Goal: Transaction & Acquisition: Book appointment/travel/reservation

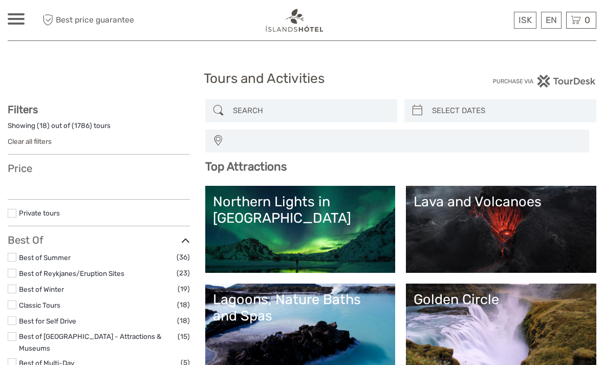
select select
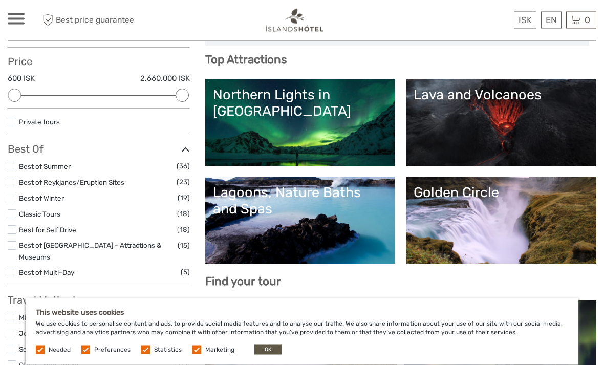
scroll to position [107, 0]
click at [271, 355] on button "OK" at bounding box center [267, 350] width 27 height 10
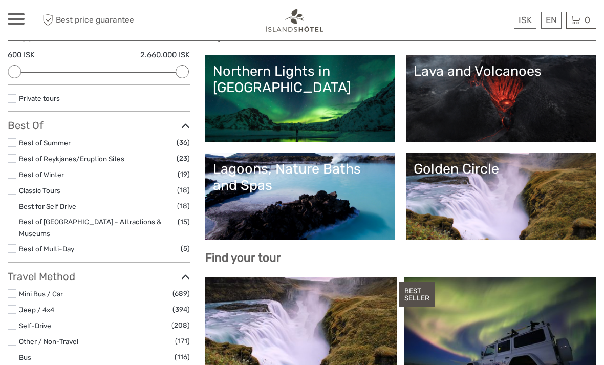
scroll to position [130, 0]
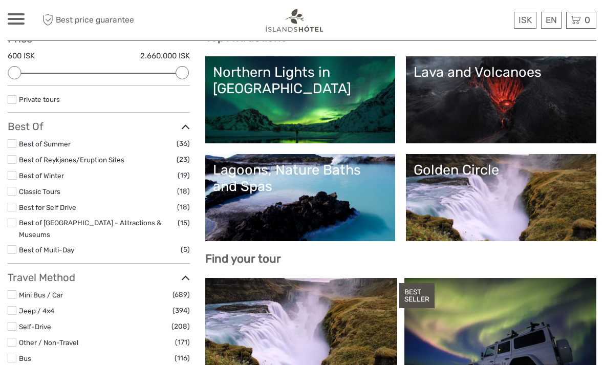
click at [16, 171] on label at bounding box center [12, 175] width 9 height 9
click at [0, 0] on input "checkbox" at bounding box center [0, 0] width 0 height 0
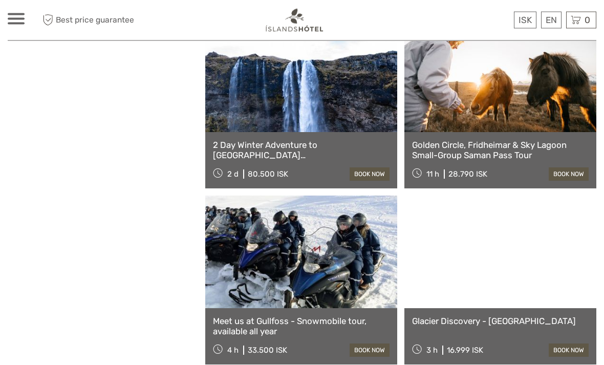
scroll to position [1374, 0]
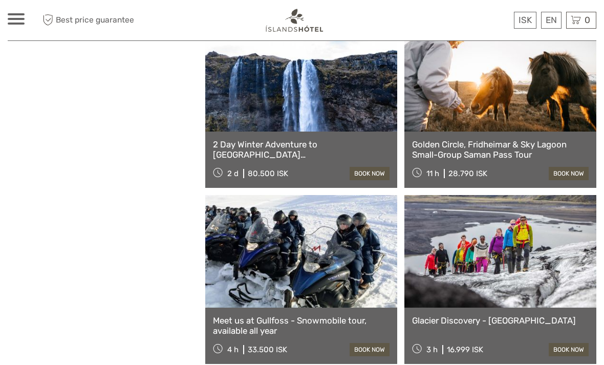
click at [534, 323] on link "Glacier Discovery - Sólheimajökull" at bounding box center [500, 320] width 177 height 10
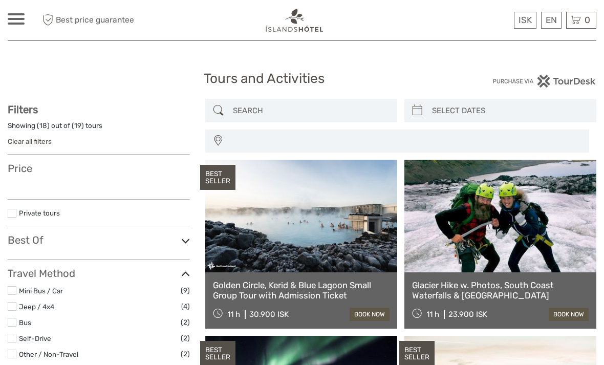
select select
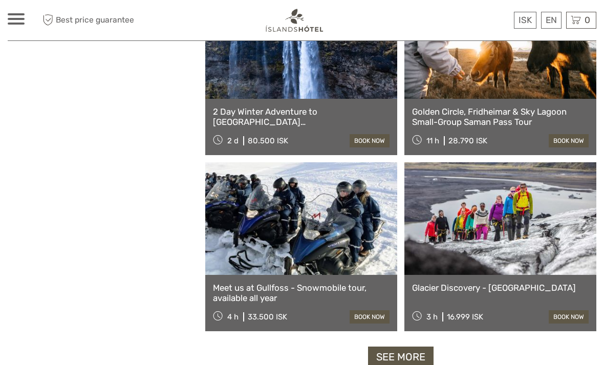
select select
click at [298, 124] on link "2 Day Winter Adventure to [GEOGRAPHIC_DATA] [GEOGRAPHIC_DATA], [GEOGRAPHIC_DATA…" at bounding box center [301, 116] width 177 height 21
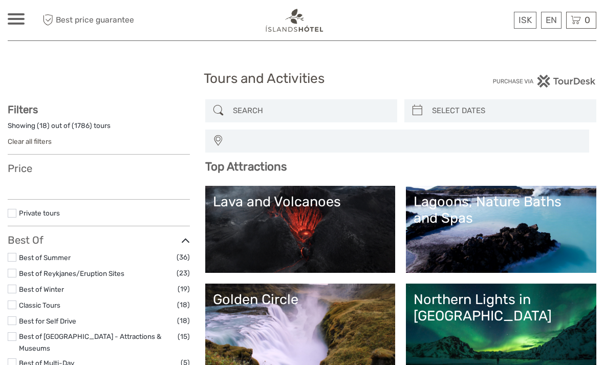
select select
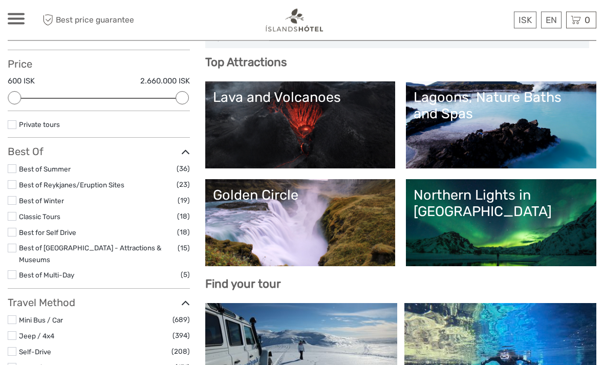
scroll to position [136, 0]
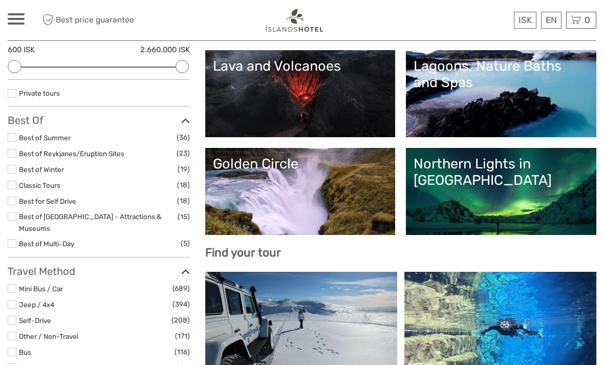
click at [329, 194] on link "Golden Circle" at bounding box center [300, 192] width 175 height 72
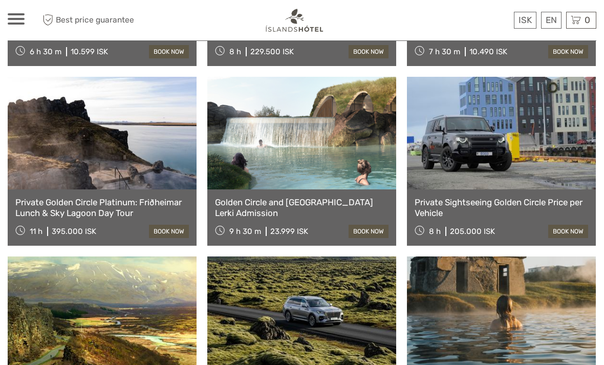
scroll to position [873, 0]
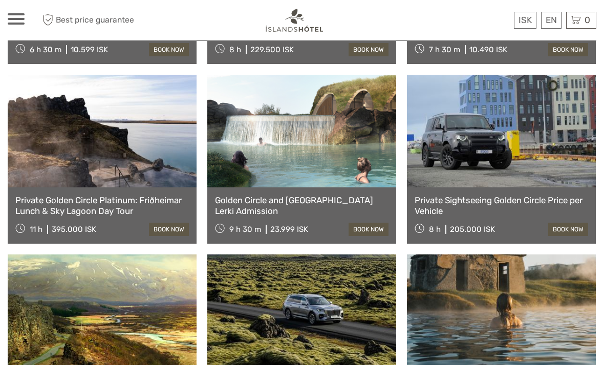
click at [529, 195] on link "Private Sightseeing Golden Circle Price per Vehicle" at bounding box center [502, 205] width 174 height 21
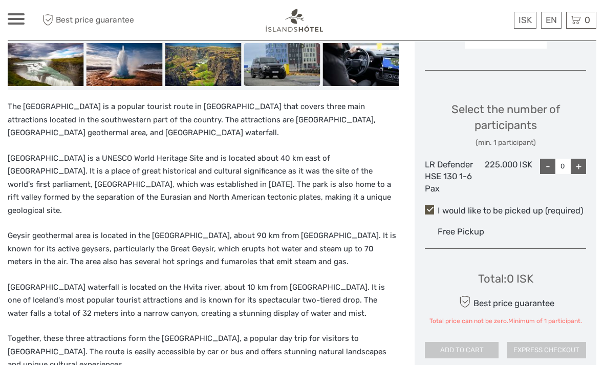
scroll to position [408, 0]
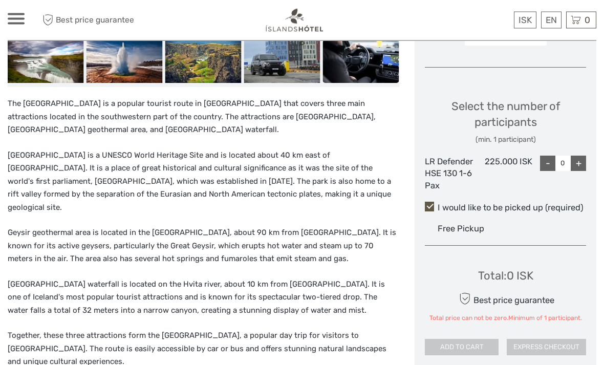
click at [580, 156] on div "+" at bounding box center [578, 163] width 15 height 15
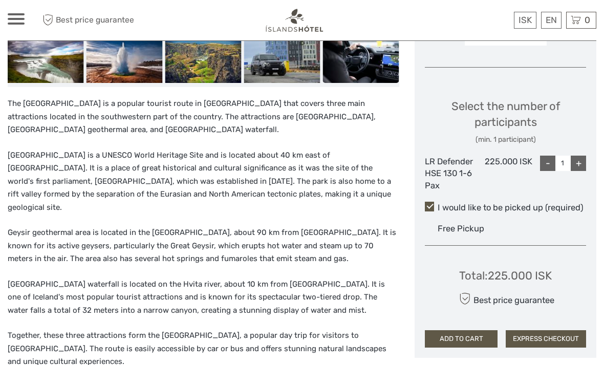
click at [582, 156] on div "+" at bounding box center [578, 163] width 15 height 15
type input "2"
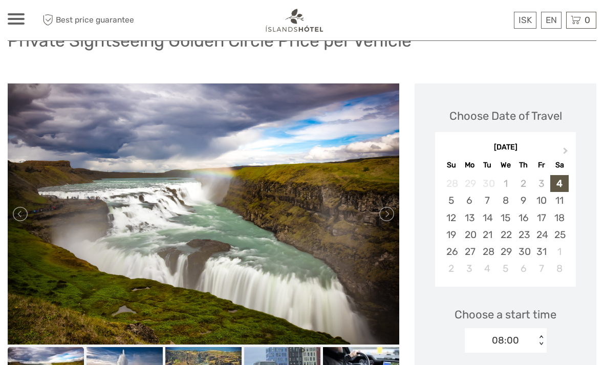
scroll to position [0, 0]
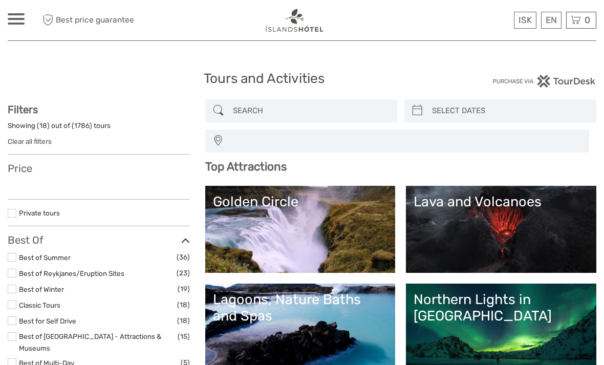
select select
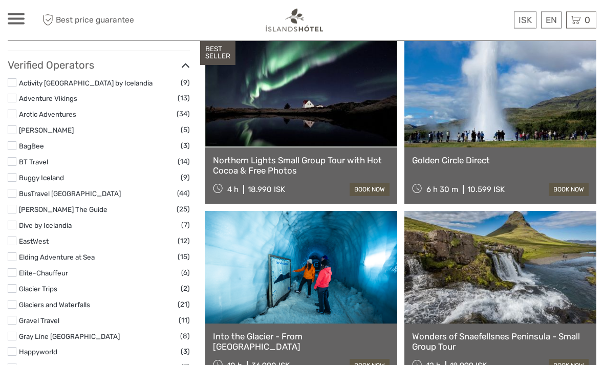
scroll to position [1285, 0]
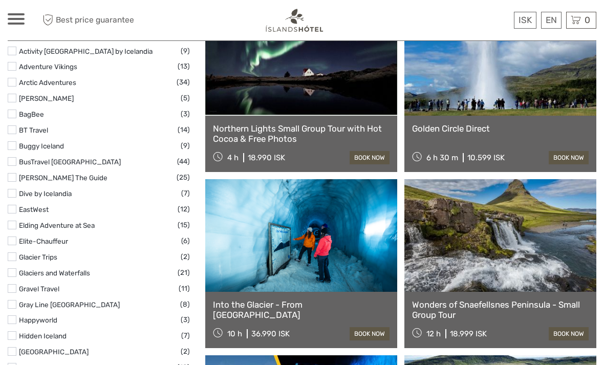
click at [563, 109] on link at bounding box center [500, 59] width 192 height 113
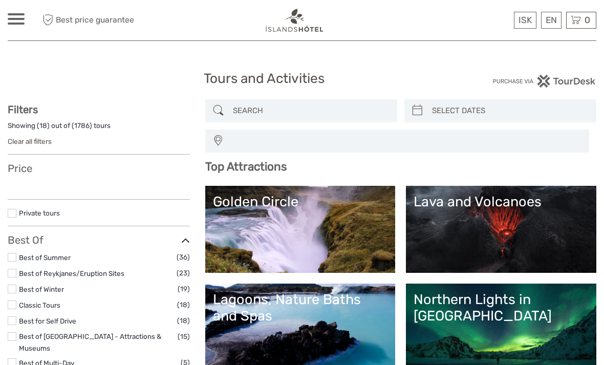
select select
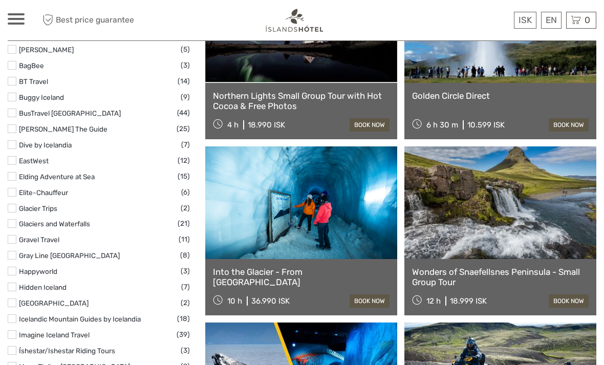
select select
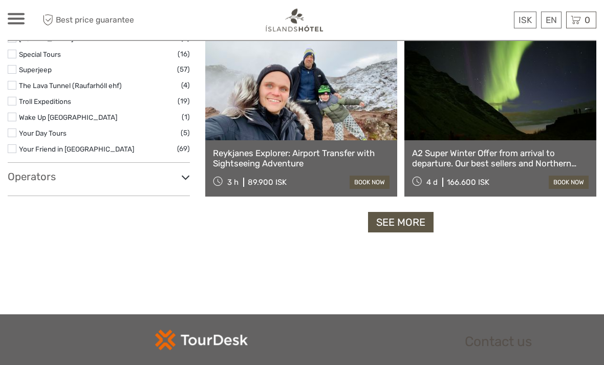
scroll to position [1790, 0]
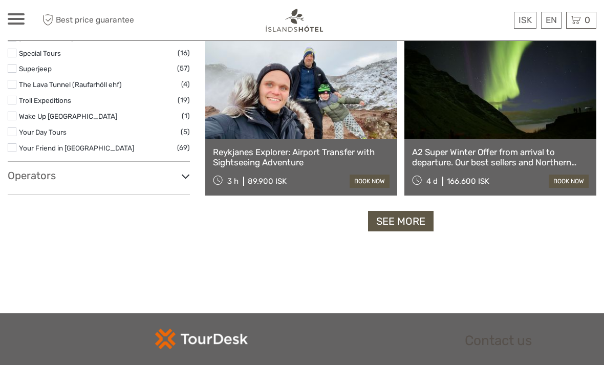
click at [501, 153] on link "A2 Super Winter Offer from arrival to departure. Our best sellers and Northern …" at bounding box center [500, 157] width 177 height 21
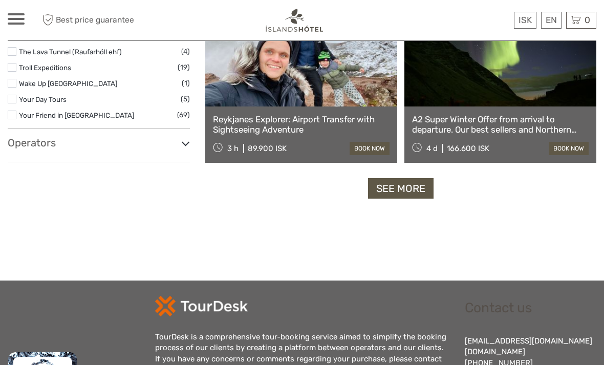
click at [419, 186] on link "See more" at bounding box center [401, 188] width 66 height 21
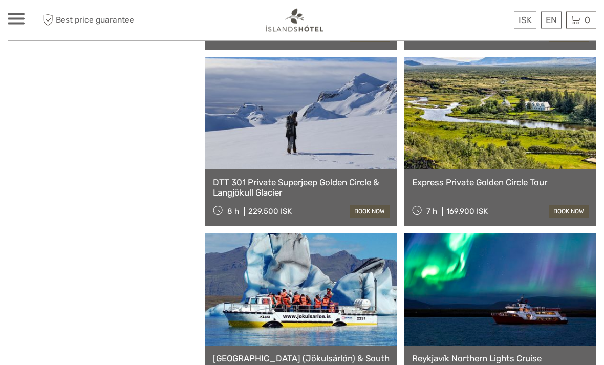
scroll to position [2745, 0]
click at [518, 180] on link "Express Private Golden Circle Tour" at bounding box center [500, 182] width 177 height 10
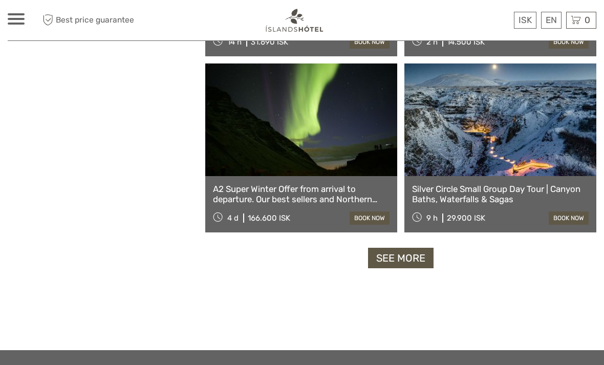
scroll to position [3096, 0]
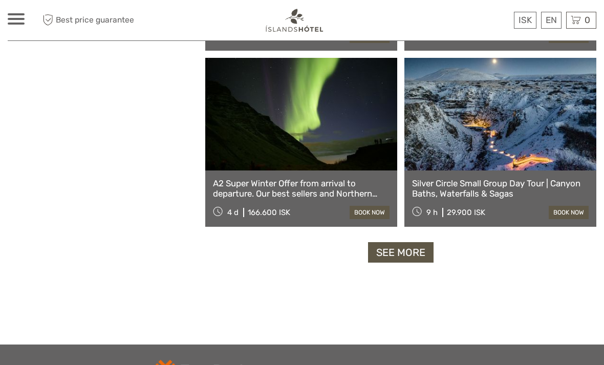
click at [409, 255] on link "See more" at bounding box center [401, 252] width 66 height 21
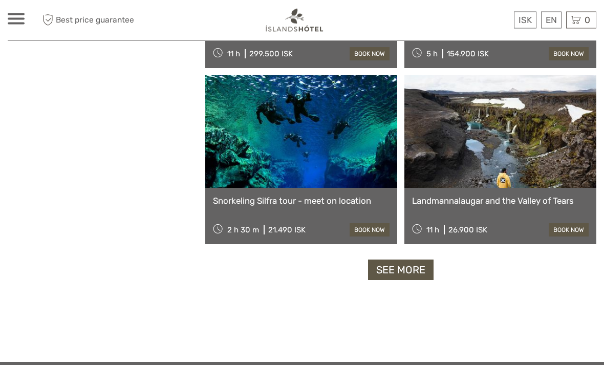
scroll to position [4664, 0]
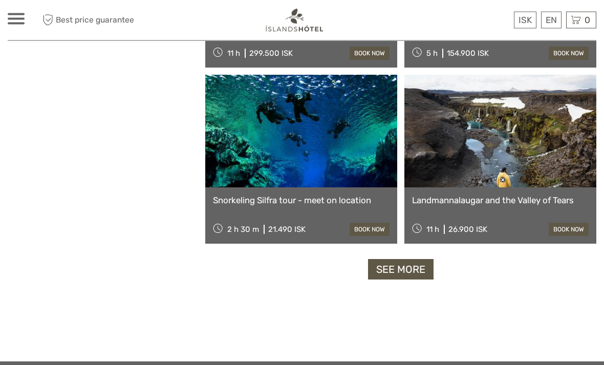
click at [411, 271] on link "See more" at bounding box center [401, 270] width 66 height 21
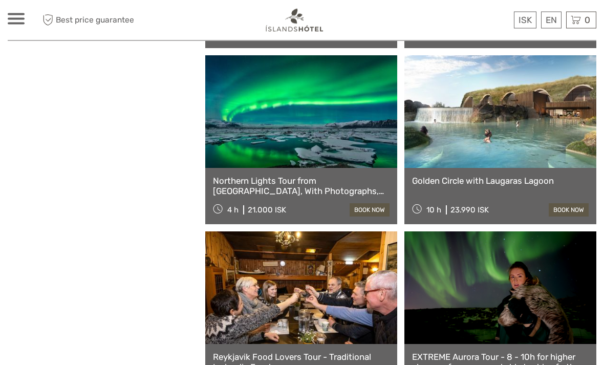
scroll to position [5213, 0]
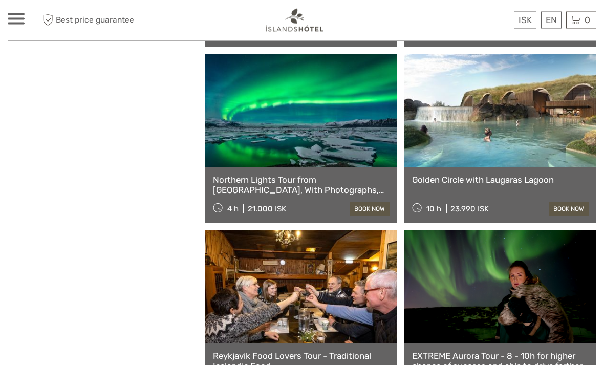
click at [535, 147] on link at bounding box center [500, 111] width 192 height 113
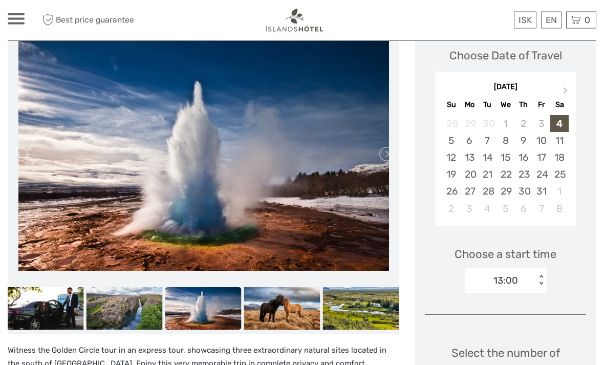
scroll to position [150, 0]
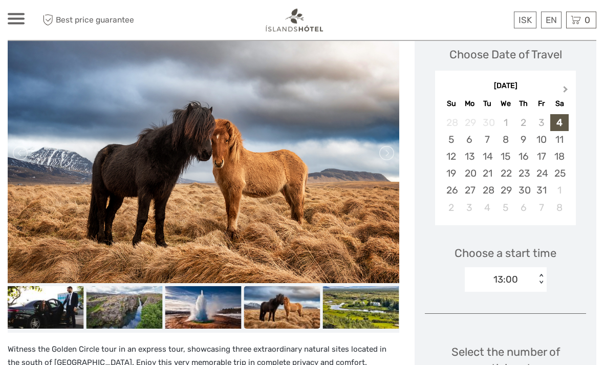
click at [566, 89] on span "Next Month" at bounding box center [566, 91] width 0 height 15
click at [566, 90] on span "Next Month" at bounding box center [566, 91] width 0 height 15
click at [560, 92] on button "Next Month" at bounding box center [567, 91] width 16 height 16
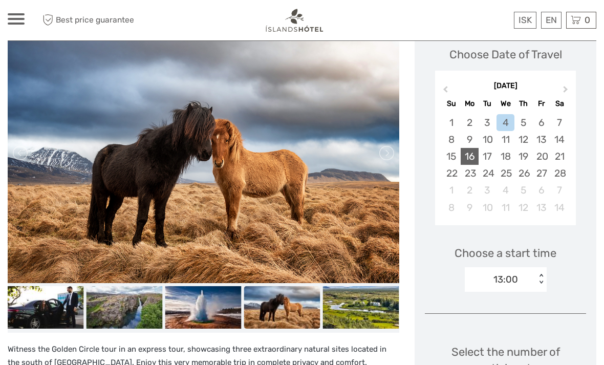
click at [474, 159] on div "16" at bounding box center [470, 156] width 18 height 17
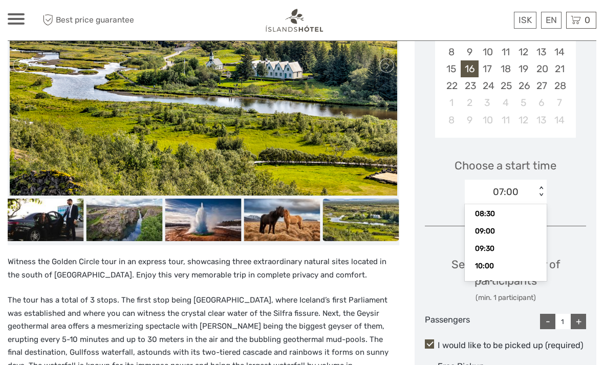
scroll to position [61, 0]
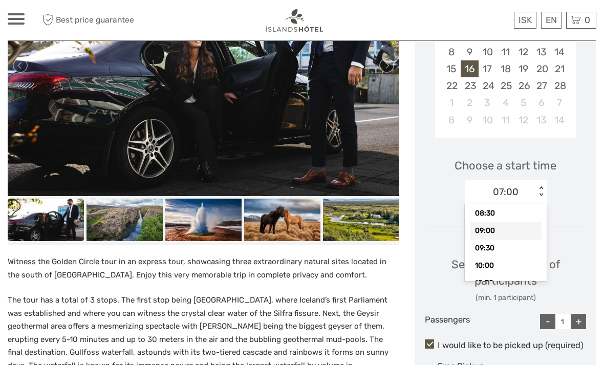
click at [496, 230] on div "09:00" at bounding box center [506, 230] width 72 height 17
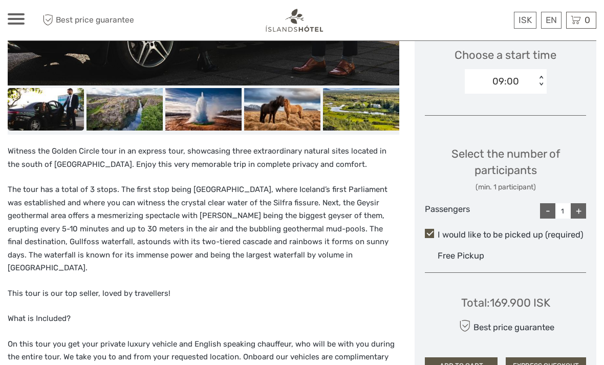
scroll to position [356, 0]
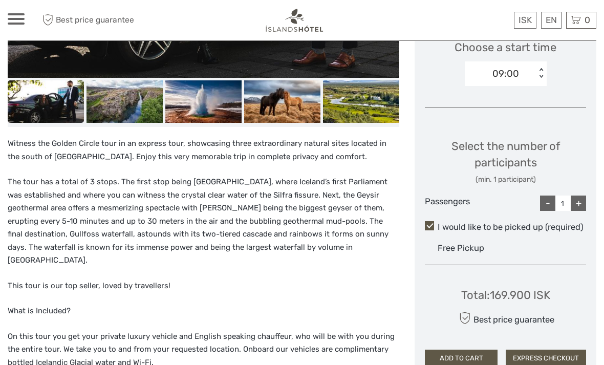
click at [581, 199] on div "+" at bounding box center [578, 203] width 15 height 15
type input "2"
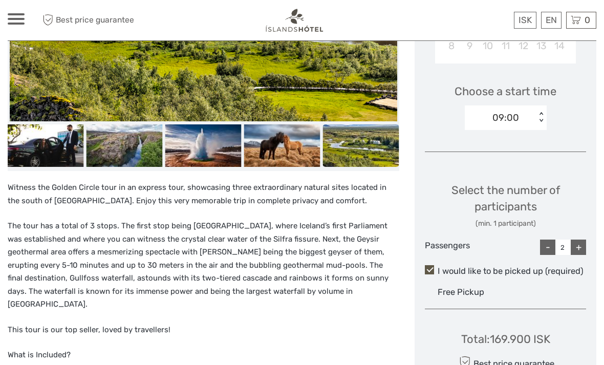
scroll to position [305, 0]
